Goal: Task Accomplishment & Management: Use online tool/utility

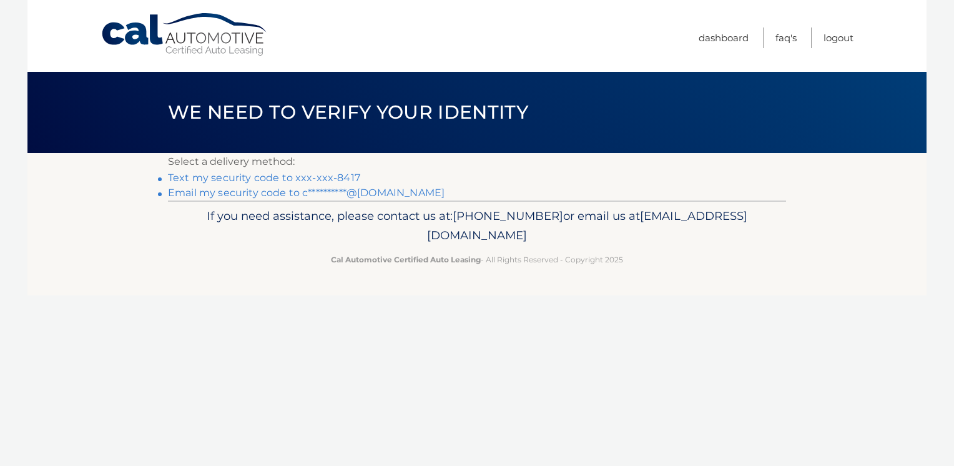
click at [292, 177] on link "Text my security code to xxx-xxx-8417" at bounding box center [264, 178] width 192 height 12
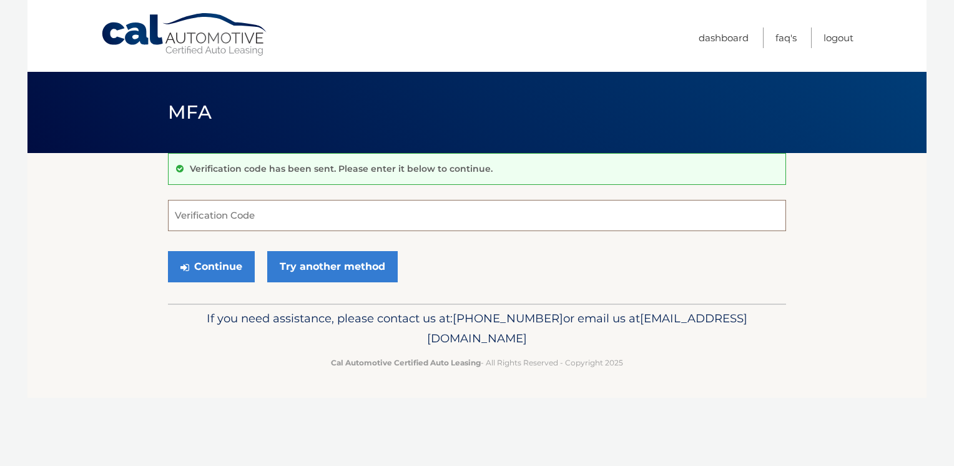
click at [272, 220] on input "Verification Code" at bounding box center [477, 215] width 618 height 31
type input "084653"
click at [197, 261] on button "Continue" at bounding box center [211, 266] width 87 height 31
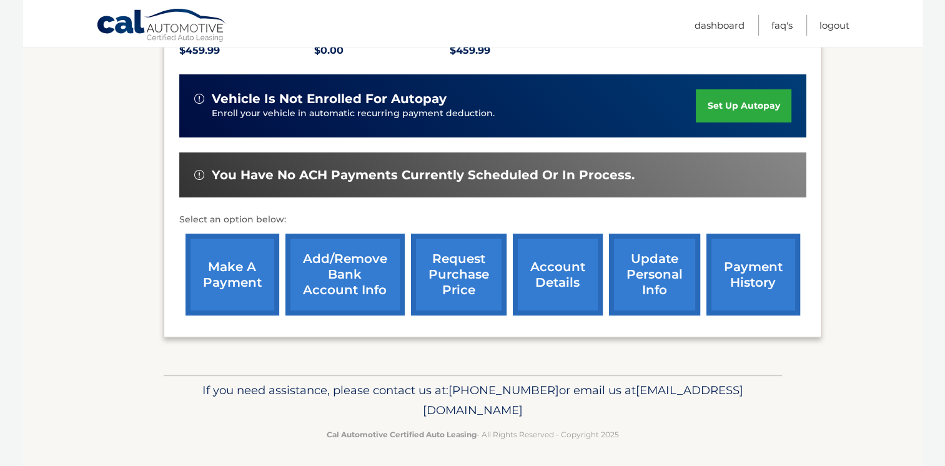
scroll to position [289, 0]
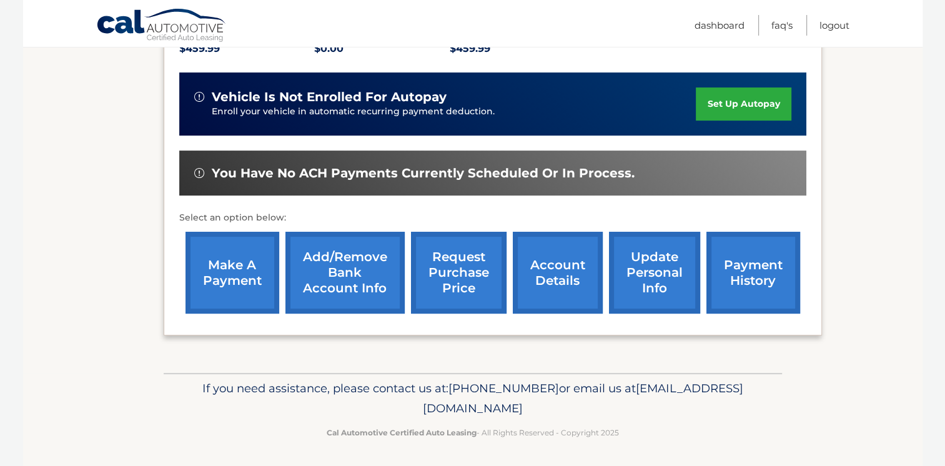
click at [219, 270] on link "make a payment" at bounding box center [232, 273] width 94 height 82
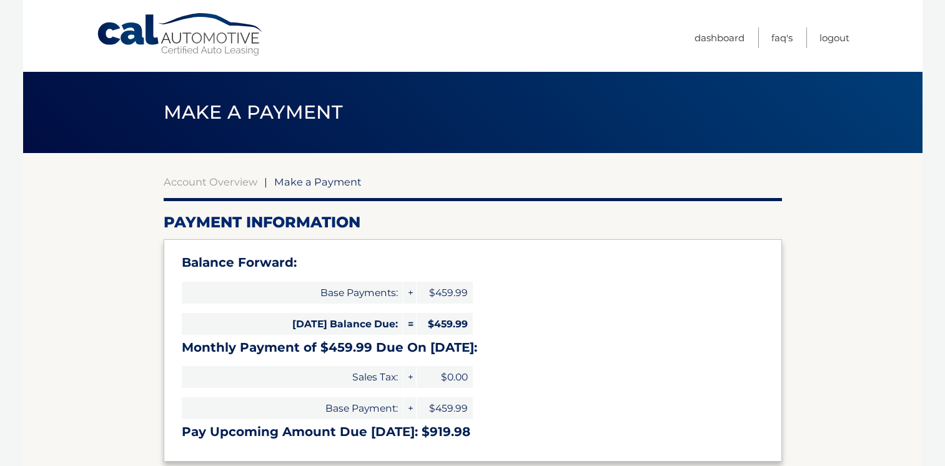
select select "MjQzMmNiOTctOGU0OS00ZjI3LWEwZWYtYmU0YWE5MzEwZWRl"
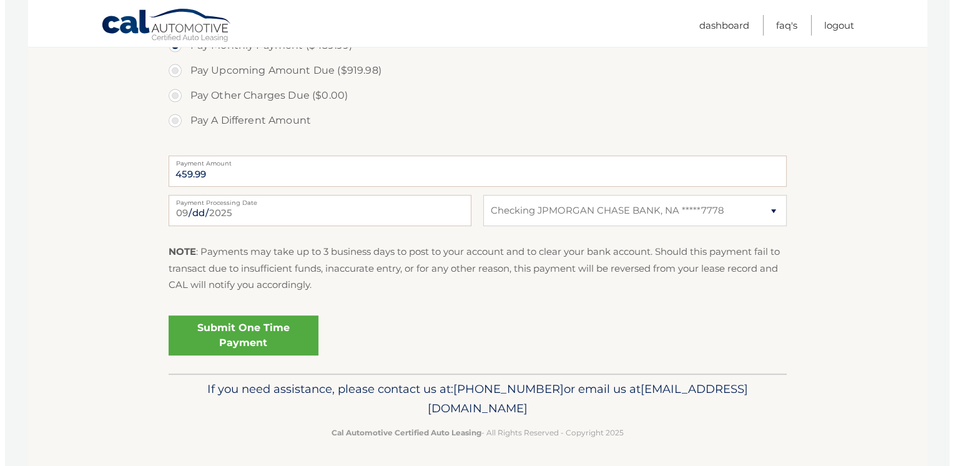
scroll to position [478, 0]
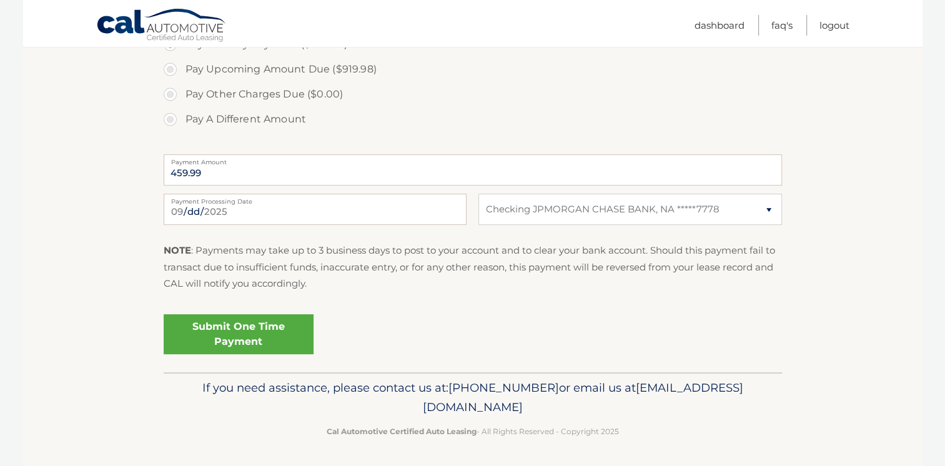
click at [230, 329] on link "Submit One Time Payment" at bounding box center [239, 334] width 150 height 40
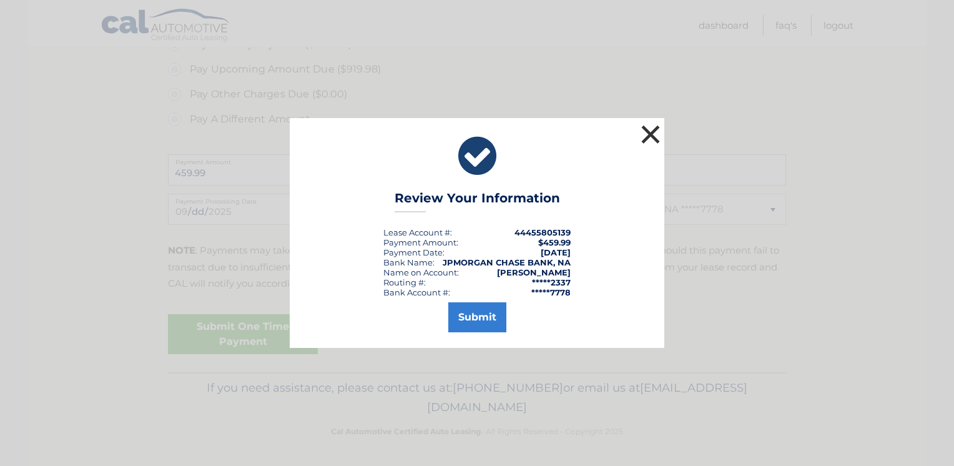
click at [652, 135] on button "×" at bounding box center [650, 134] width 25 height 25
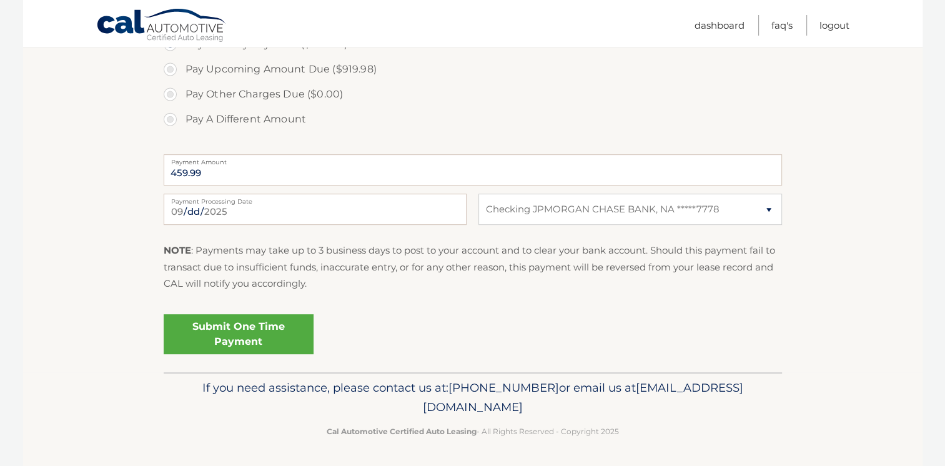
click at [252, 334] on link "Submit One Time Payment" at bounding box center [239, 334] width 150 height 40
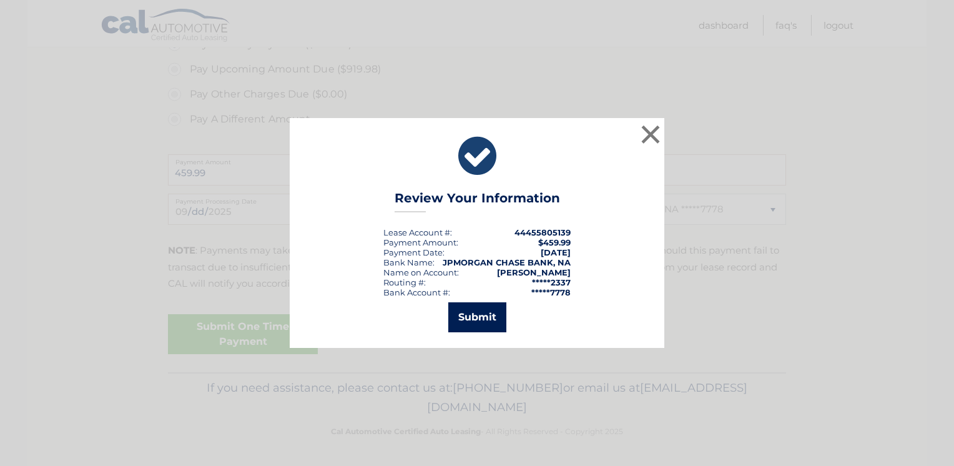
click at [467, 320] on button "Submit" at bounding box center [477, 317] width 58 height 30
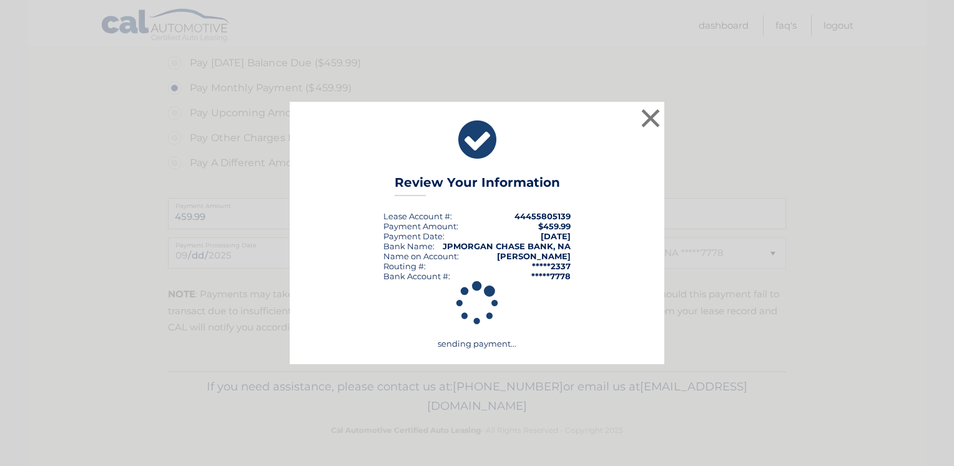
scroll to position [433, 0]
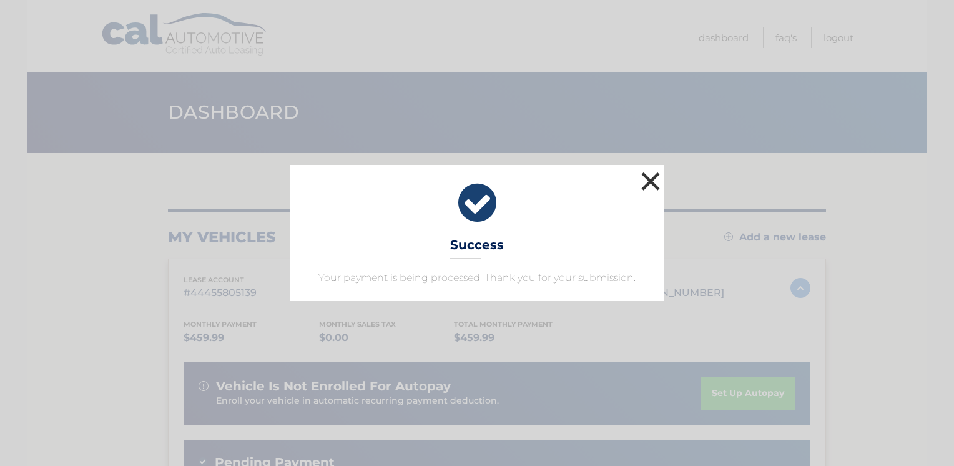
click at [654, 176] on button "×" at bounding box center [650, 181] width 25 height 25
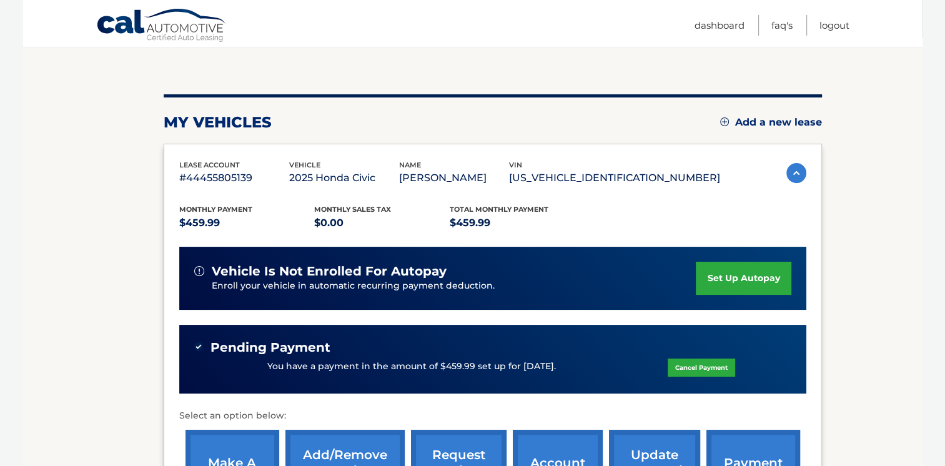
scroll to position [187, 0]
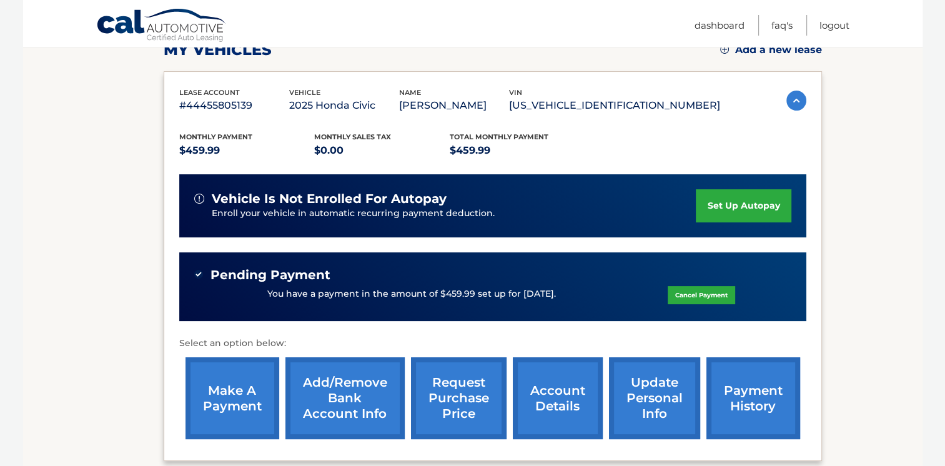
click at [252, 386] on link "make a payment" at bounding box center [232, 398] width 94 height 82
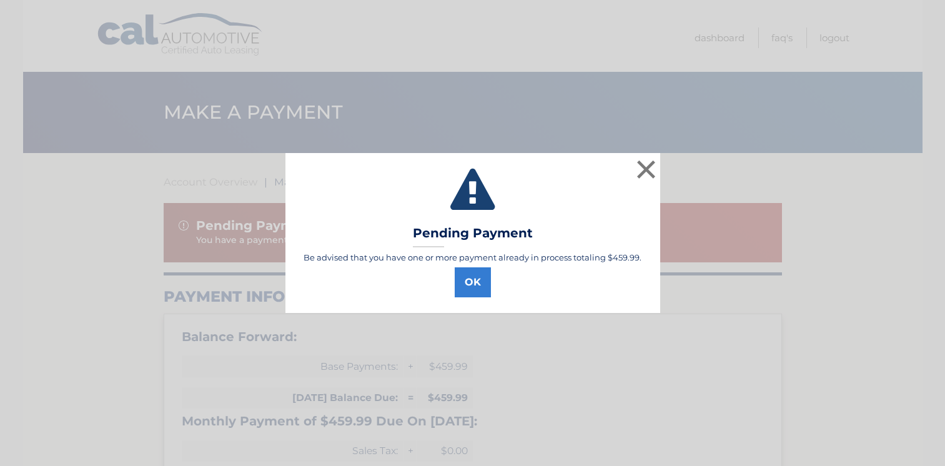
select select "MjQzMmNiOTctOGU0OS00ZjI3LWEwZWYtYmU0YWE5MzEwZWRl"
click at [648, 172] on button "×" at bounding box center [650, 169] width 25 height 25
